Goal: Navigation & Orientation: Find specific page/section

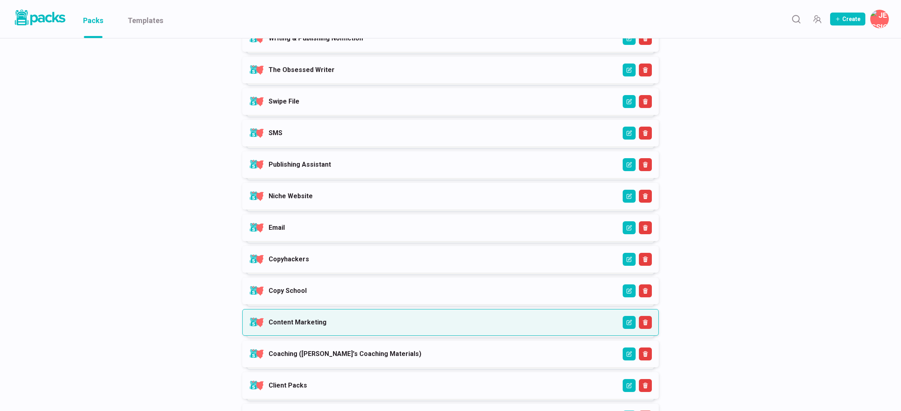
scroll to position [198, 0]
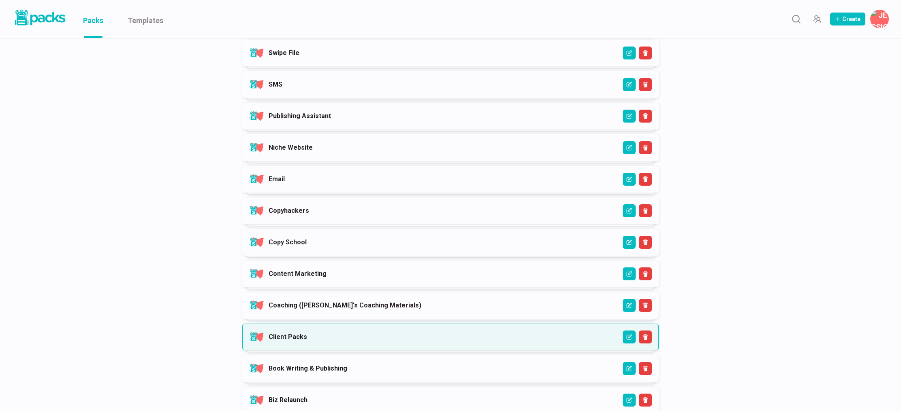
click at [307, 335] on link "Client Packs" at bounding box center [287, 337] width 38 height 8
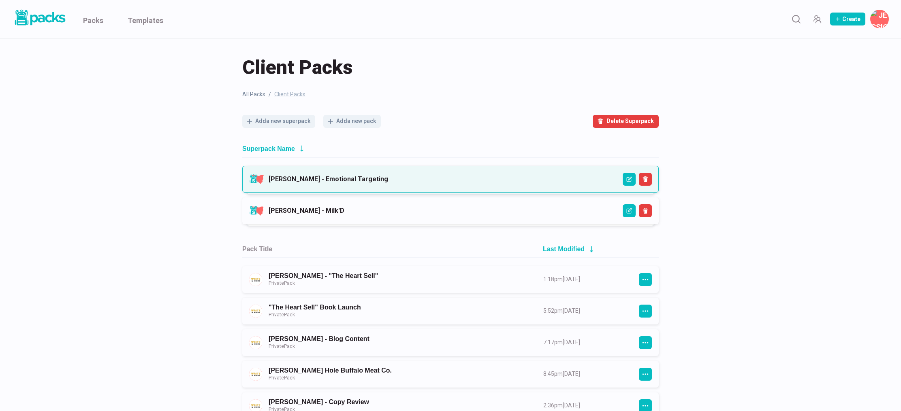
click at [355, 175] on link "[PERSON_NAME] - Emotional Targeting" at bounding box center [327, 179] width 119 height 8
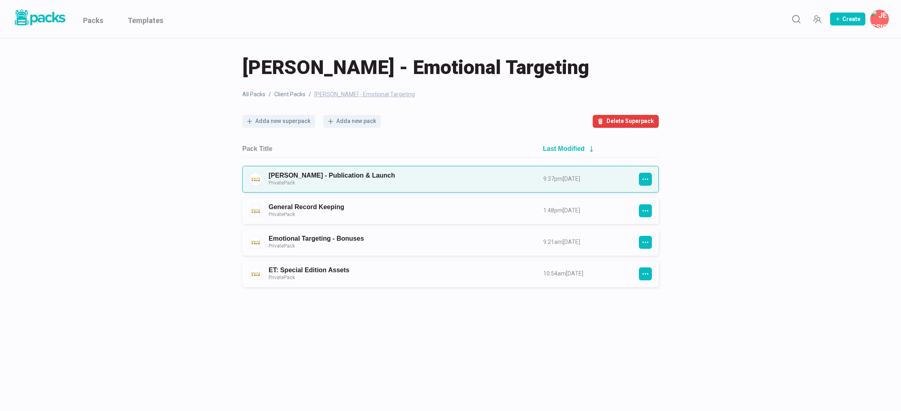
click at [460, 177] on link "[PERSON_NAME] - Publication & Launch Private Pack" at bounding box center [398, 179] width 260 height 15
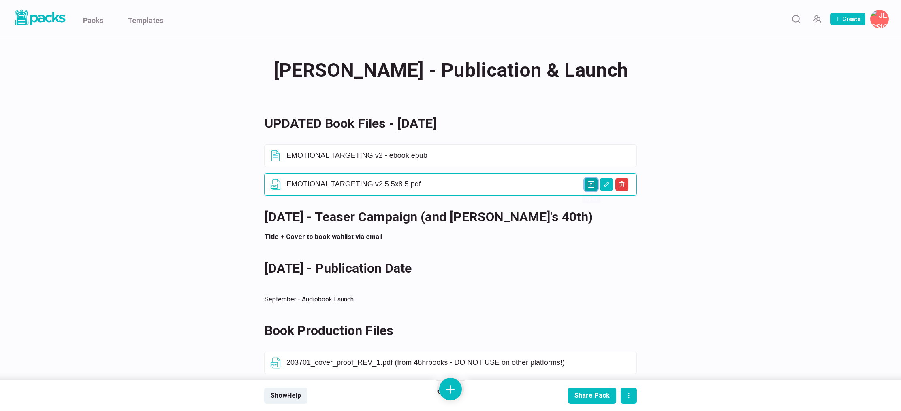
click at [593, 184] on icon "Open external link" at bounding box center [591, 184] width 6 height 6
